Goal: Information Seeking & Learning: Find specific fact

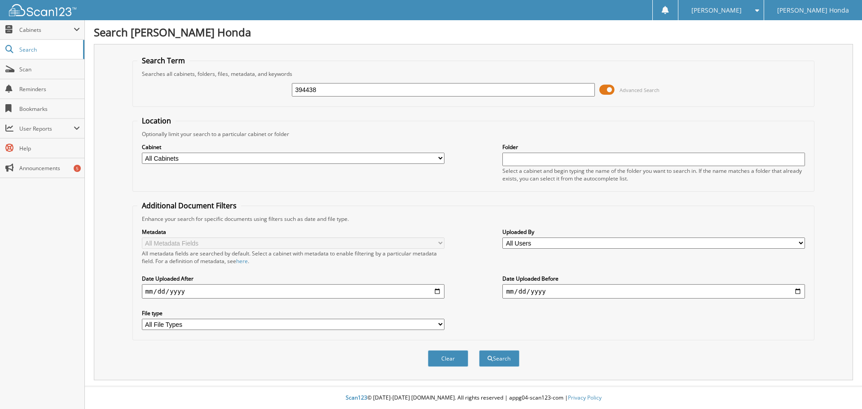
type input "394438"
click at [479, 350] on button "Search" at bounding box center [499, 358] width 40 height 17
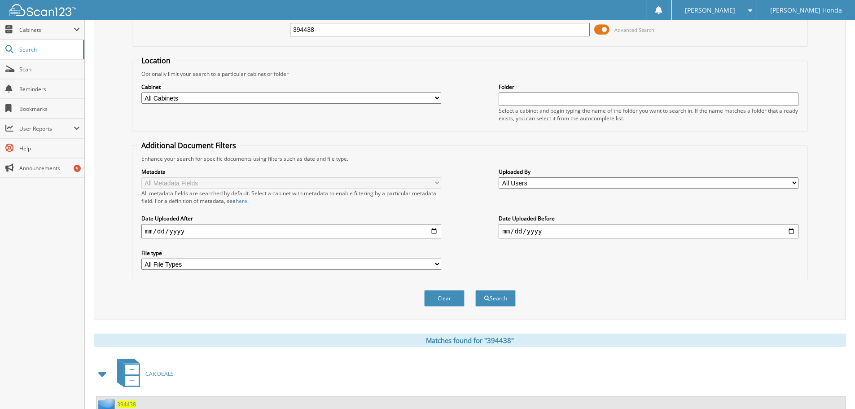
scroll to position [128, 0]
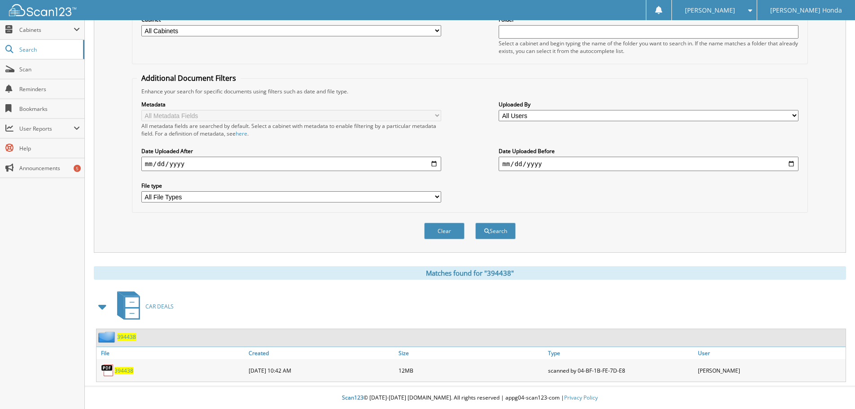
click at [127, 369] on span "394438" at bounding box center [123, 371] width 19 height 8
click at [129, 371] on span "394438" at bounding box center [123, 371] width 19 height 8
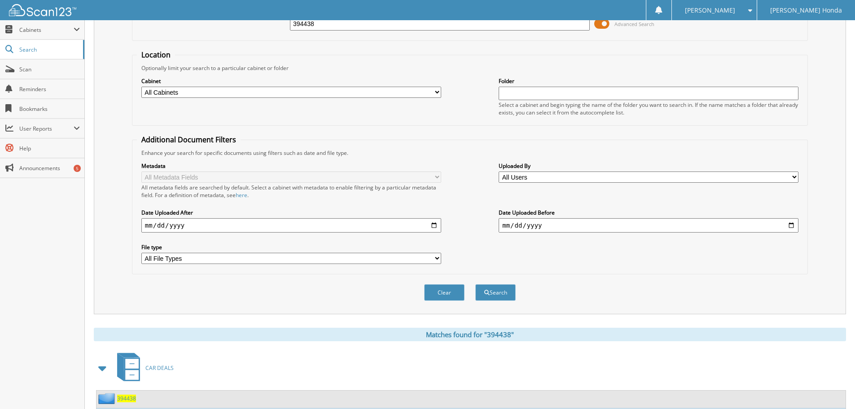
scroll to position [0, 0]
